Goal: Task Accomplishment & Management: Complete application form

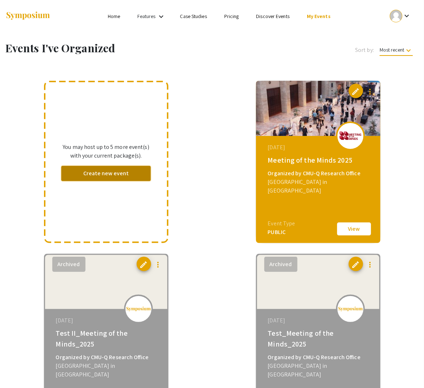
click at [108, 174] on button "Create new event" at bounding box center [106, 173] width 90 height 15
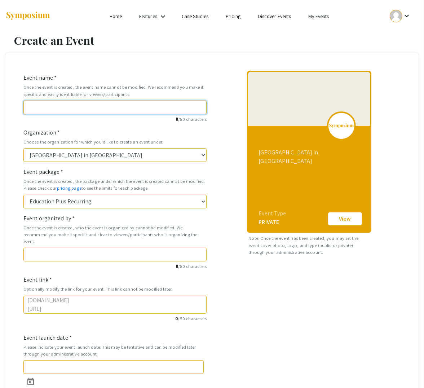
click at [70, 105] on input "Event name *" at bounding box center [114, 108] width 183 height 14
paste input "Welcome to the Summer Undergraduate Research Showcase 2025!"
type input "Welcome to the Summer Undergraduate Research Showcase 2025!"
type input "welcome-to-the-summer-undergraduate-research-showcase-2025"
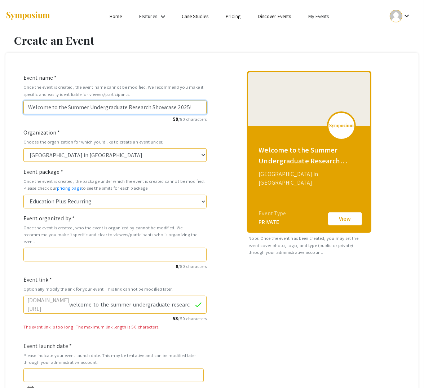
drag, startPoint x: 67, startPoint y: 106, endPoint x: -30, endPoint y: 112, distance: 97.2
click at [0, 112] on html "Skip navigation Home Features keyboard_arrow_down Case Studies Pricing Discover…" at bounding box center [212, 194] width 424 height 388
type input "Summer Undergraduate Research Showcase 2025!"
type input "summer-undergraduate-research-showcase-2025"
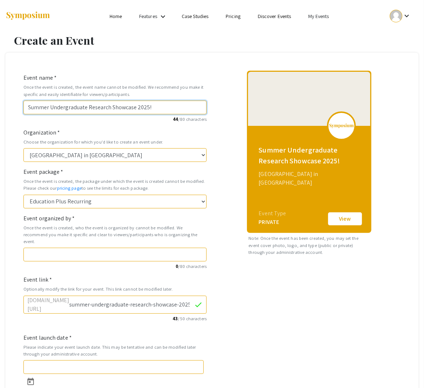
click at [157, 106] on input "Summer Undergraduate Research Showcase 2025!" at bounding box center [114, 108] width 183 height 14
type input "Summer Undergraduate Research Showcase 2025"
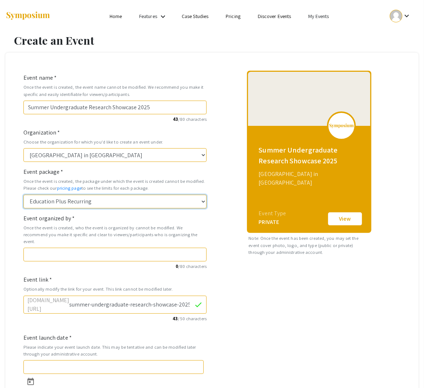
click at [70, 205] on select "Education Plus Recurring" at bounding box center [114, 202] width 183 height 14
click at [70, 204] on select "Education Plus Recurring" at bounding box center [114, 202] width 183 height 14
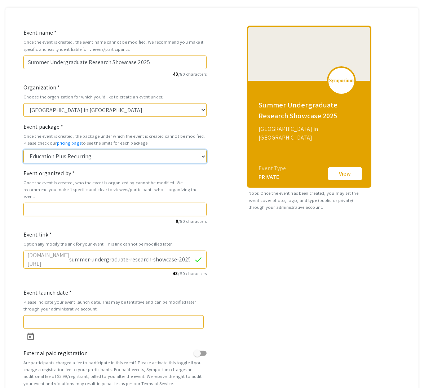
scroll to position [90, 0]
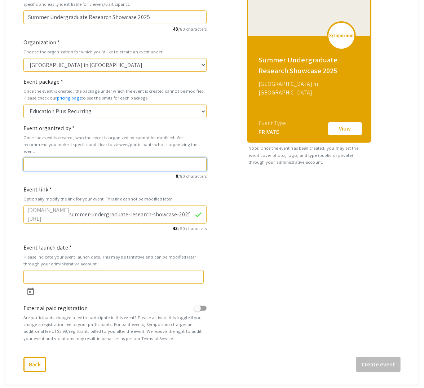
click at [69, 158] on input "Event organized by *" at bounding box center [114, 165] width 183 height 14
type input "CMU-Q Research Office"
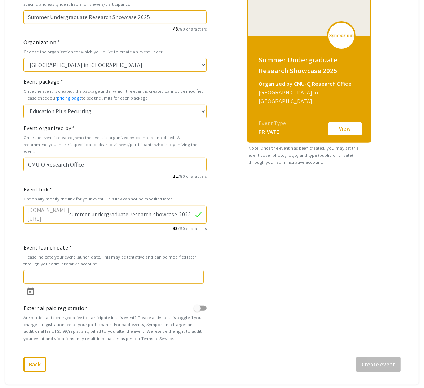
click at [160, 208] on input "summer-undergraduate-research-showcase-2025" at bounding box center [131, 215] width 125 height 14
drag, startPoint x: 101, startPoint y: 208, endPoint x: 265, endPoint y: 203, distance: 163.5
click at [265, 203] on div "Event name * Once the event is created, the event name cannot be modified. We r…" at bounding box center [212, 167] width 388 height 373
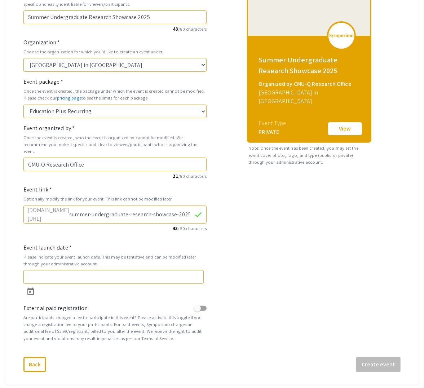
click at [247, 229] on div "Summer Undergraduate Research Showcase 2025 Organized by CMU-Q Research Office …" at bounding box center [309, 167] width 194 height 373
click at [76, 270] on input "Event launch date *" at bounding box center [113, 277] width 180 height 14
click at [30, 288] on icon "Open calendar" at bounding box center [30, 291] width 6 height 7
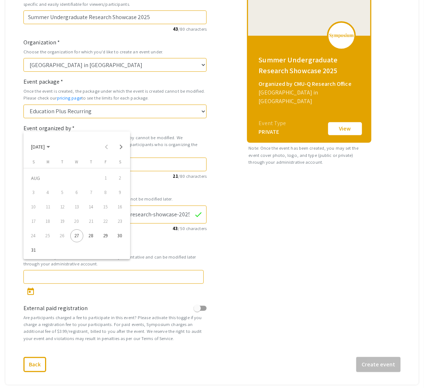
click at [94, 236] on div "28" at bounding box center [91, 236] width 13 height 13
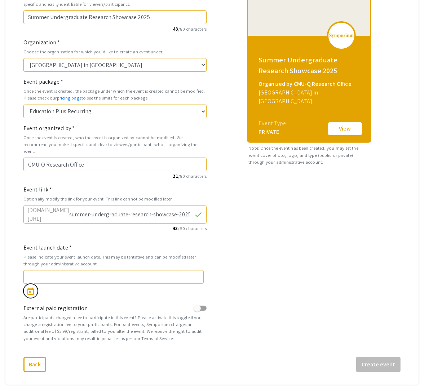
type input "8/28/2025"
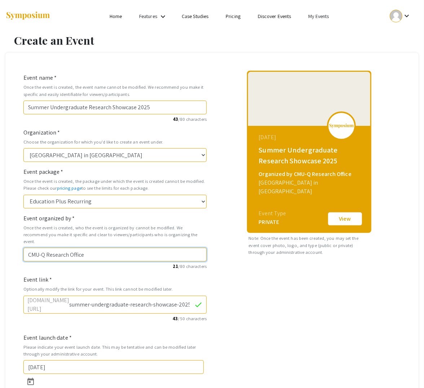
drag, startPoint x: 95, startPoint y: 245, endPoint x: -9, endPoint y: 246, distance: 104.3
click at [0, 246] on html "Skip navigation Home Features keyboard_arrow_down Case Studies Pricing Discover…" at bounding box center [212, 194] width 424 height 388
click at [255, 279] on div "August 28, 2025 Summer Undergraduate Research Showcase 2025 Organized by QURC C…" at bounding box center [309, 257] width 194 height 373
click at [28, 248] on input "QURC Committee" at bounding box center [114, 255] width 183 height 14
type input "The QURC Committee"
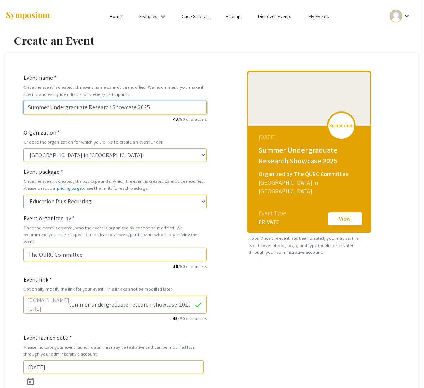
click at [168, 108] on input "Summer Undergraduate Research Showcase 2025" at bounding box center [114, 108] width 183 height 14
drag, startPoint x: 250, startPoint y: 280, endPoint x: 154, endPoint y: 227, distance: 109.4
click at [250, 280] on div "August 28, 2025 Summer Undergraduate Research Showcase 2025 Organized by The QU…" at bounding box center [309, 257] width 194 height 373
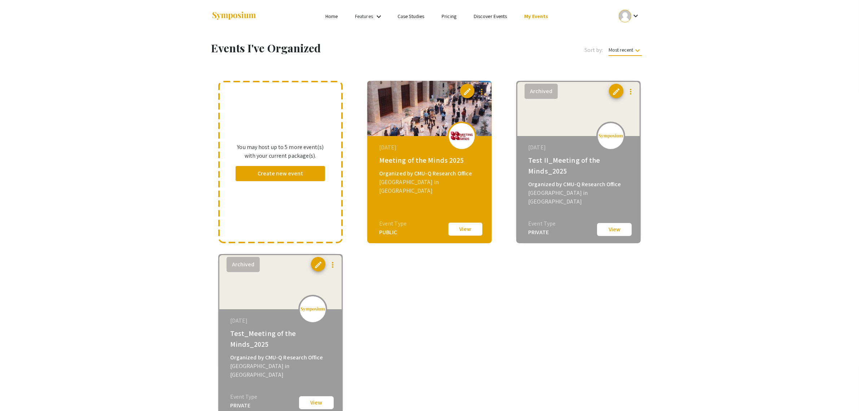
click at [368, 18] on link "Features" at bounding box center [364, 16] width 18 height 6
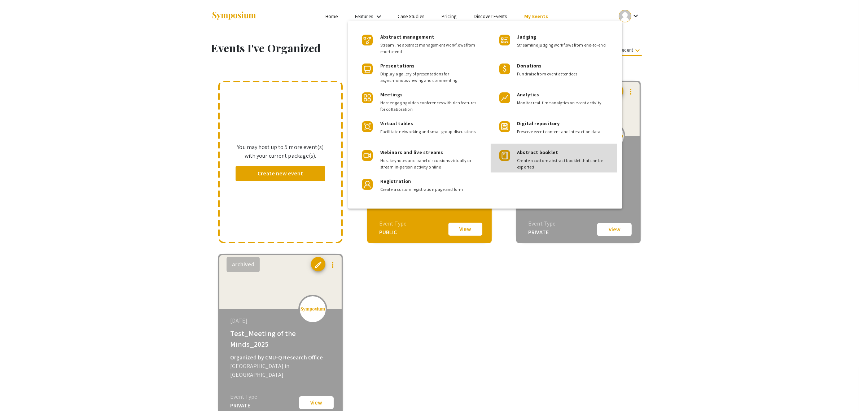
click at [424, 154] on span "Abstract booklet" at bounding box center [537, 152] width 41 height 6
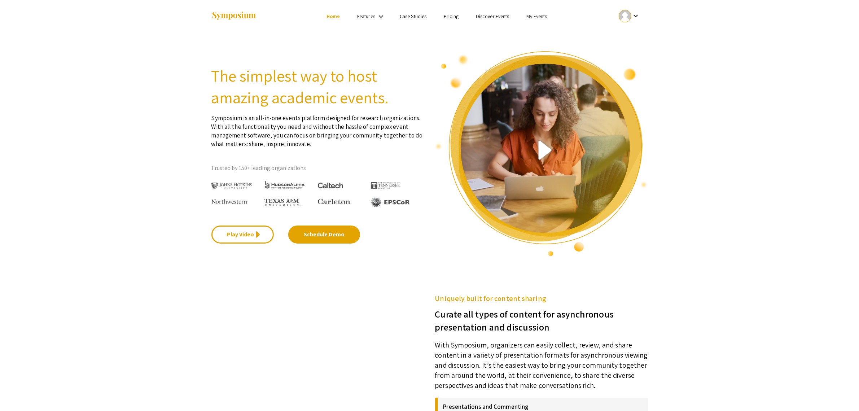
click at [372, 17] on link "Features" at bounding box center [366, 16] width 18 height 6
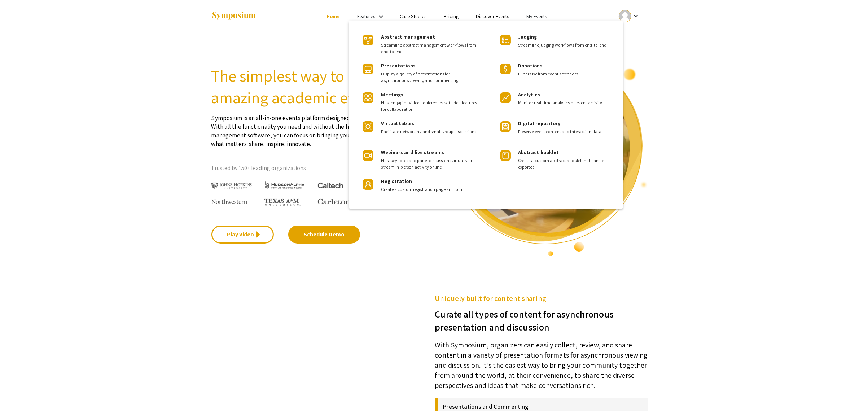
click at [424, 150] on div at bounding box center [429, 205] width 859 height 411
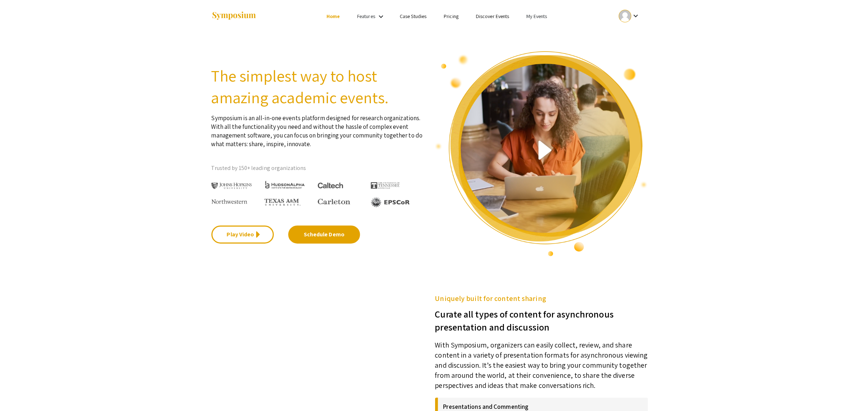
click at [424, 16] on link "My Events" at bounding box center [537, 16] width 21 height 6
click at [424, 34] on button "Events I've organized" at bounding box center [548, 31] width 62 height 17
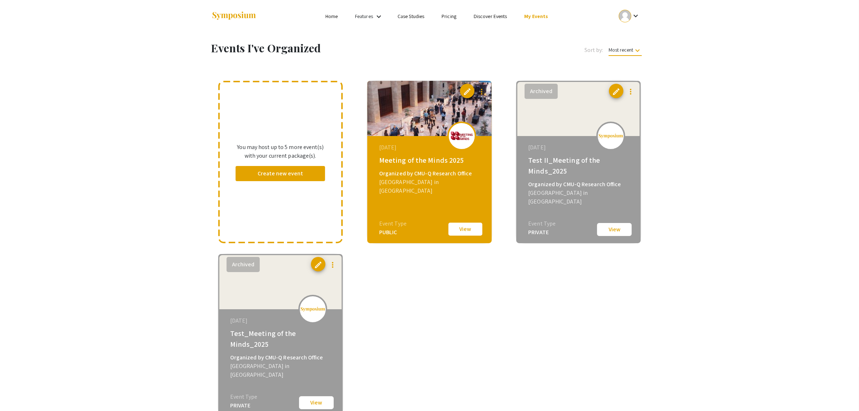
click at [424, 221] on div "[DATE] Meeting of the Minds 2025 Organized by CMU-Q Research Office [GEOGRAPHIC…" at bounding box center [430, 181] width 124 height 90
click at [424, 228] on button "View" at bounding box center [465, 229] width 36 height 15
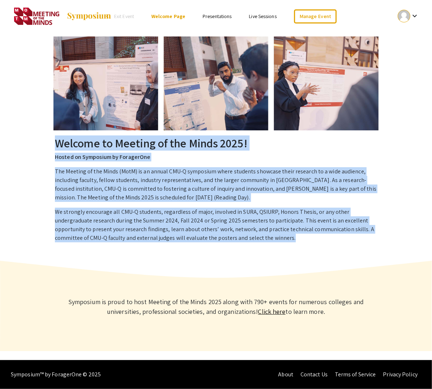
drag, startPoint x: 53, startPoint y: 142, endPoint x: 336, endPoint y: 235, distance: 297.4
click at [336, 235] on div "Welcome to Meeting of the Minds 2025! Hosted on Symposium by ForagerOne The Mee…" at bounding box center [215, 196] width 333 height 121
copy div "Welcome to Meeting of the Minds 2025! Hosted on Symposium by ForagerOne The Mee…"
click at [239, 179] on p "The Meeting of the Minds (MotM) is an annual CMU-Q symposium where students sho…" at bounding box center [216, 184] width 322 height 35
